Goal: Transaction & Acquisition: Subscribe to service/newsletter

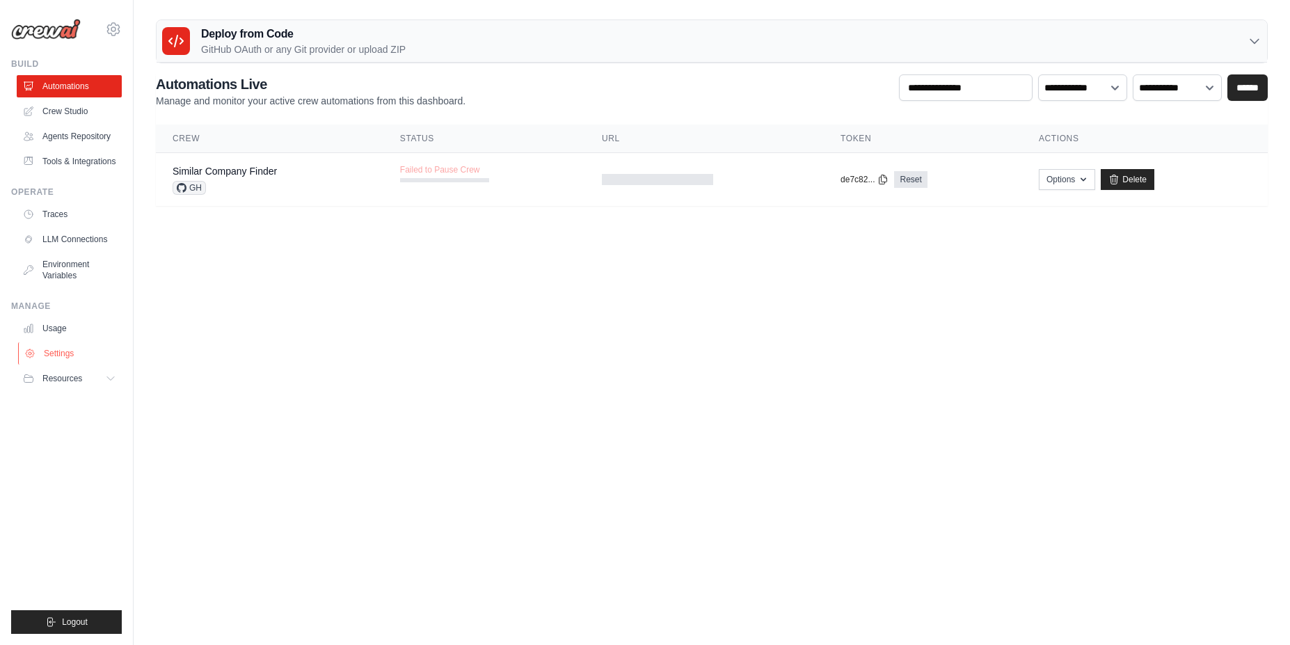
click at [57, 359] on link "Settings" at bounding box center [70, 353] width 105 height 22
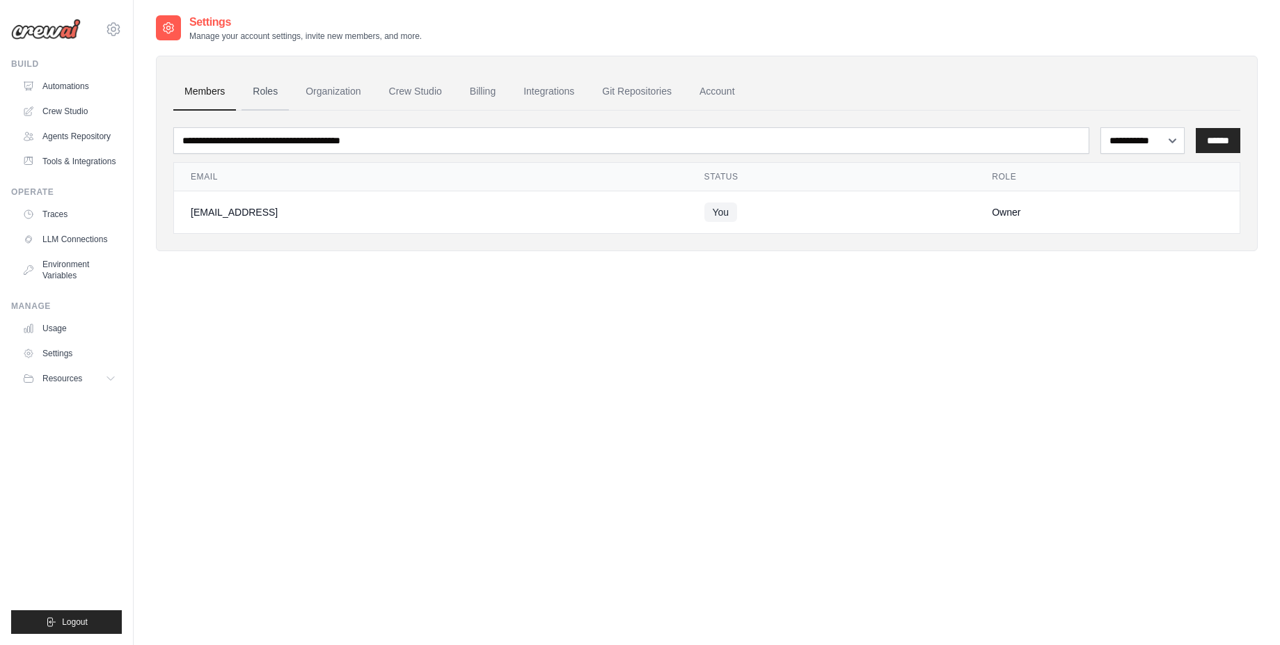
click at [261, 95] on link "Roles" at bounding box center [265, 92] width 47 height 38
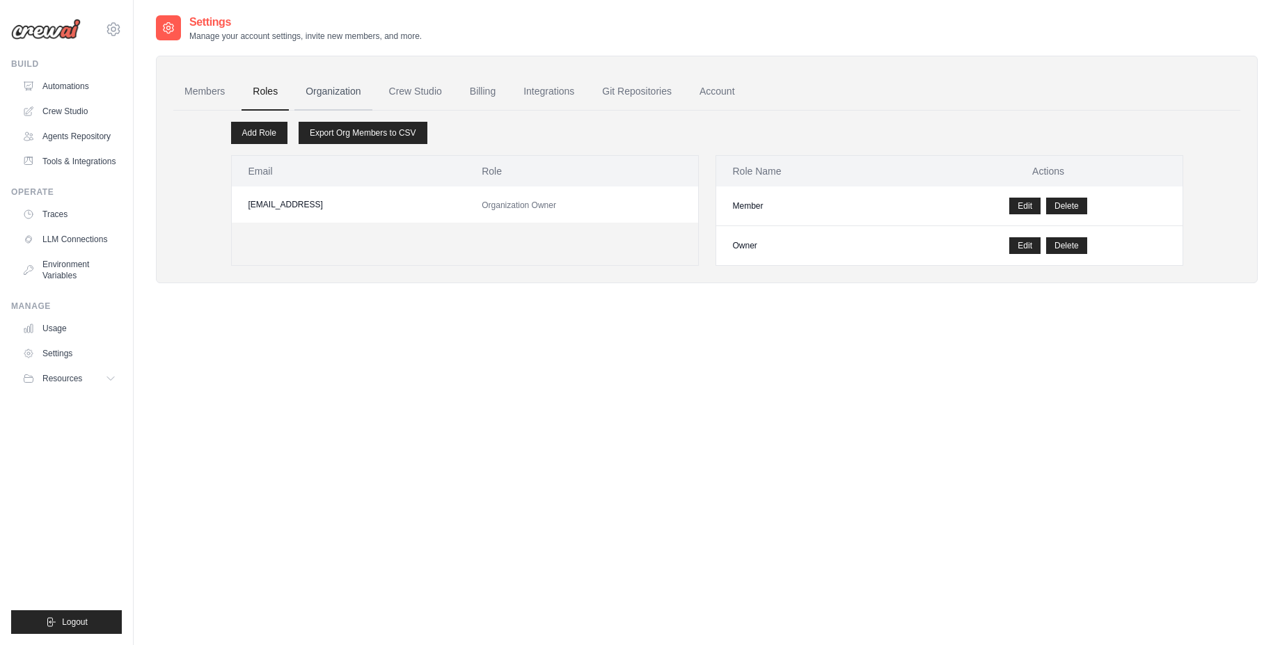
click at [313, 92] on link "Organization" at bounding box center [332, 92] width 77 height 38
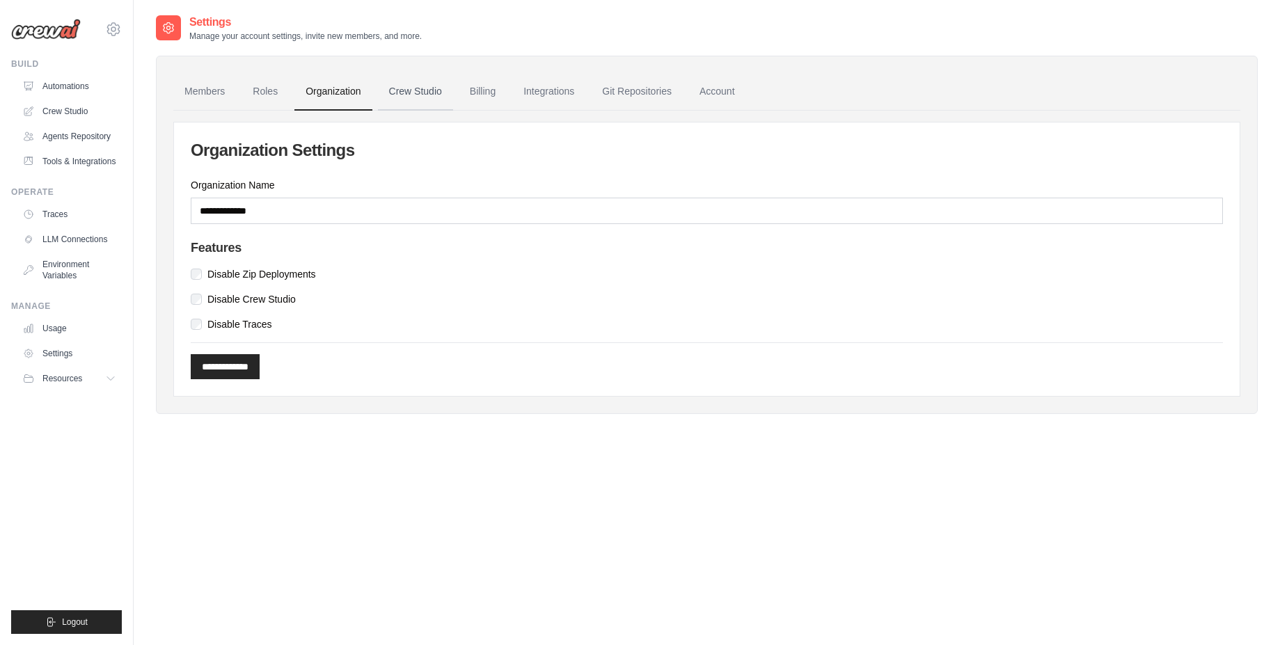
click at [411, 95] on link "Crew Studio" at bounding box center [415, 92] width 75 height 38
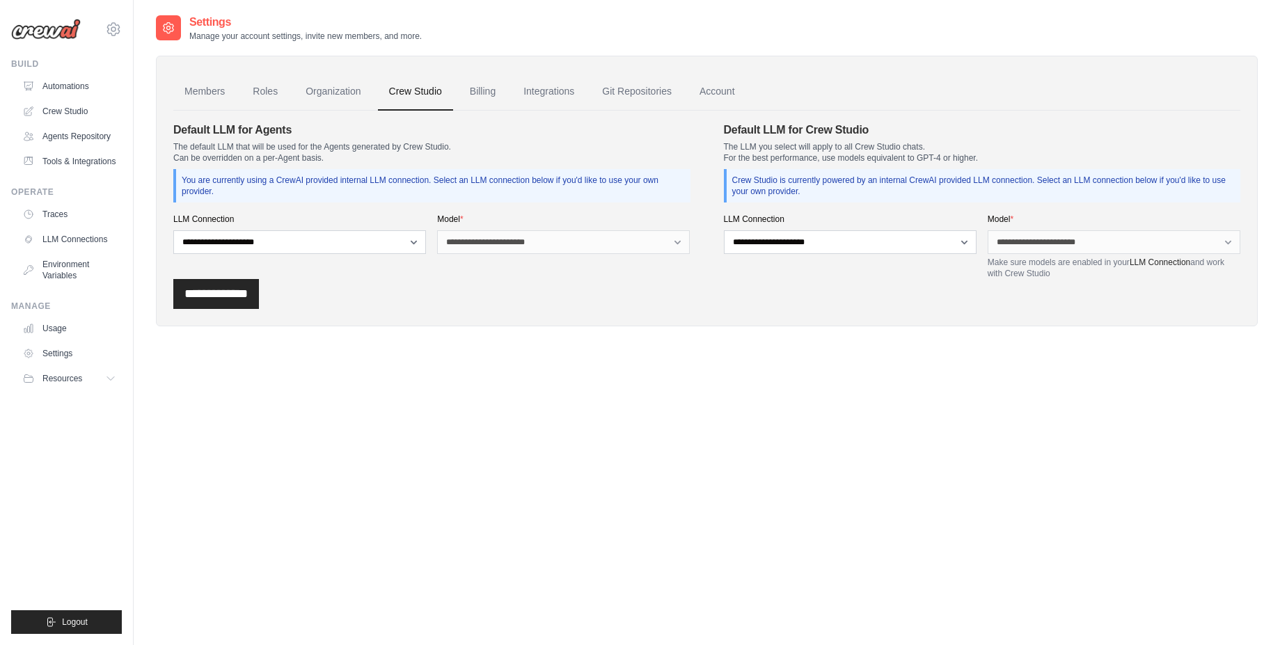
click at [477, 93] on link "Billing" at bounding box center [483, 92] width 48 height 38
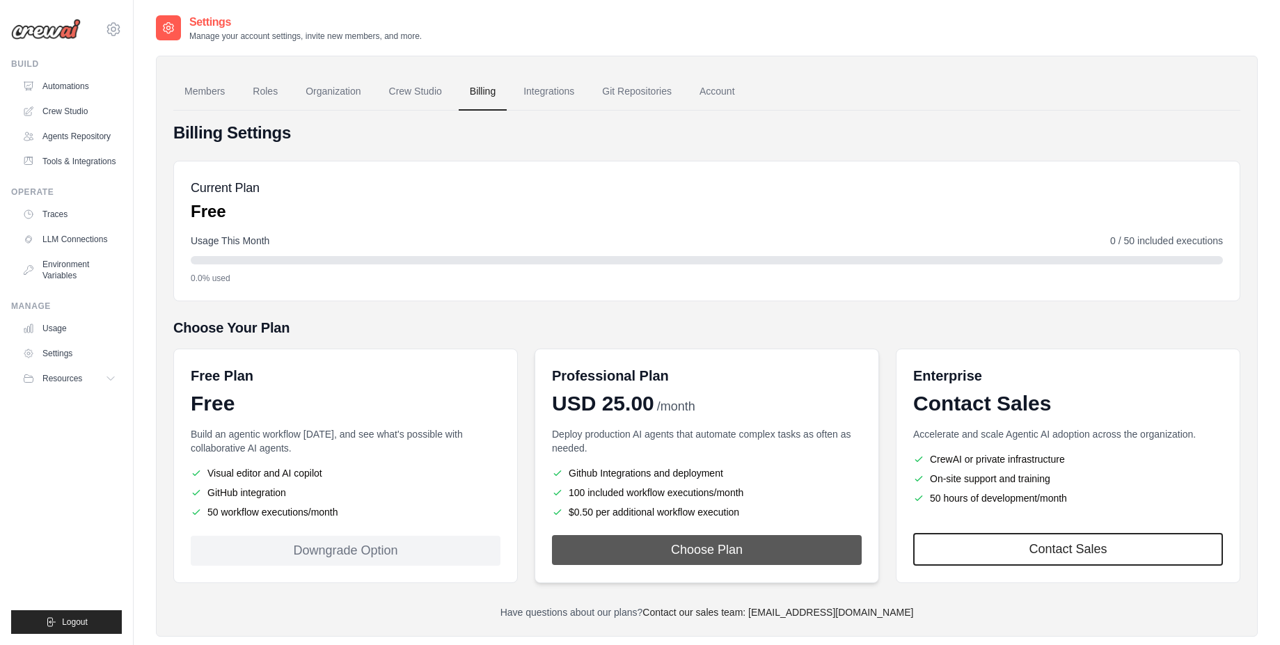
click at [658, 552] on button "Choose Plan" at bounding box center [707, 550] width 310 height 30
